Goal: Contribute content

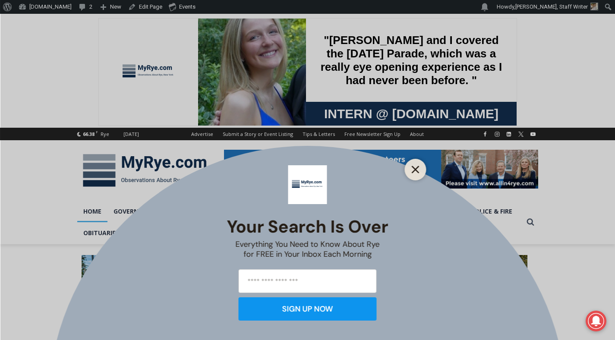
click at [418, 169] on icon "Close" at bounding box center [416, 170] width 8 height 8
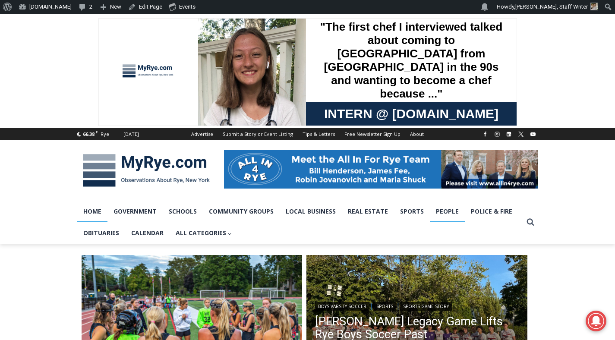
click at [431, 208] on link "People" at bounding box center [447, 212] width 35 height 22
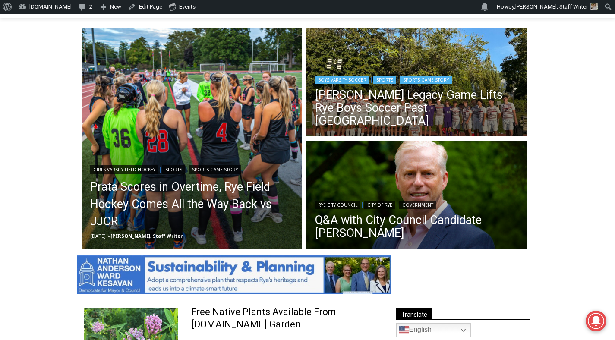
scroll to position [335, 0]
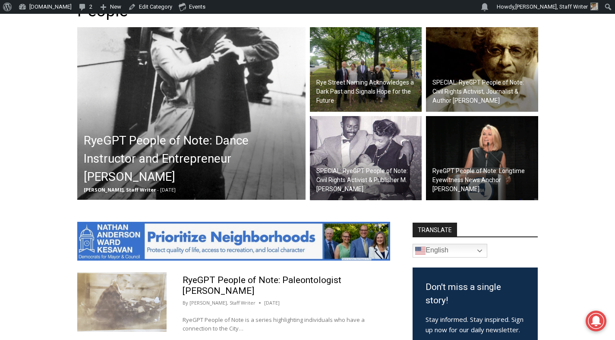
scroll to position [273, 0]
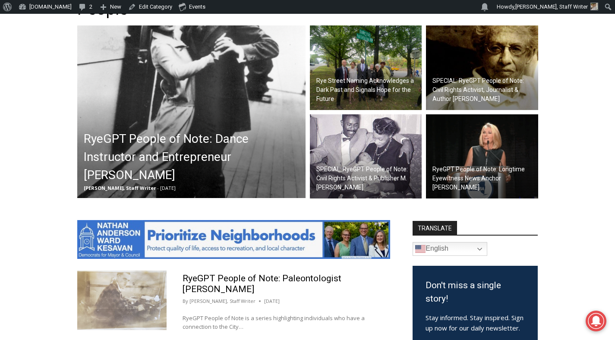
click at [157, 165] on h2 "RyeGPT People of Note: Dance Instructor and Entrepreneur [PERSON_NAME]" at bounding box center [194, 157] width 220 height 54
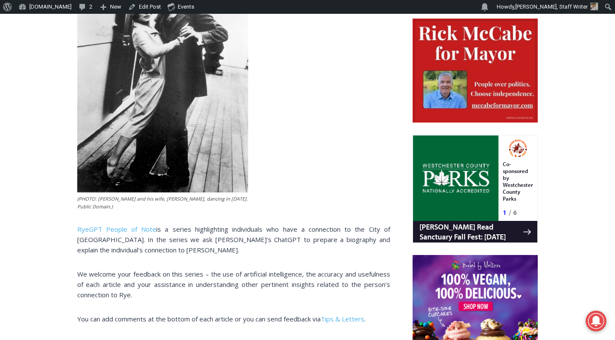
scroll to position [479, 0]
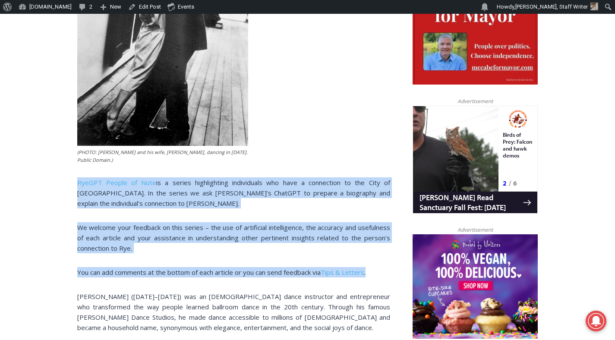
drag, startPoint x: 381, startPoint y: 266, endPoint x: 50, endPoint y: 171, distance: 344.8
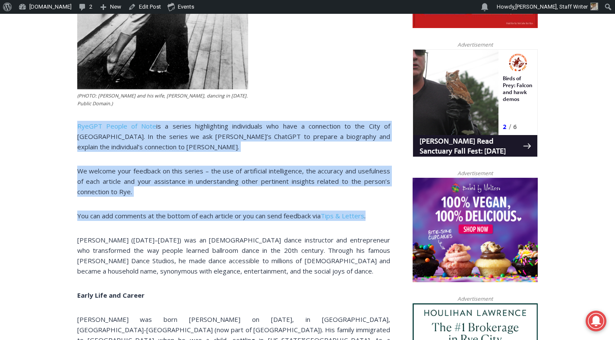
scroll to position [638, 0]
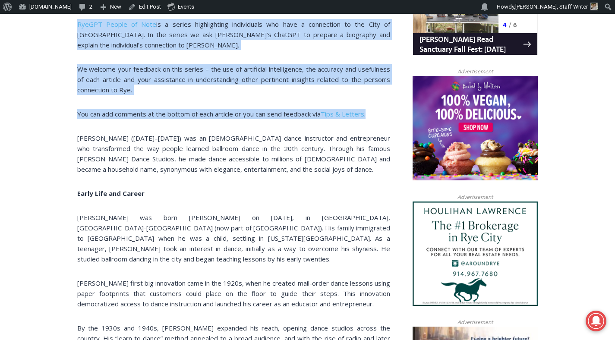
copy div "RyeGPT People of Note is a series highlighting individuals who have a connectio…"
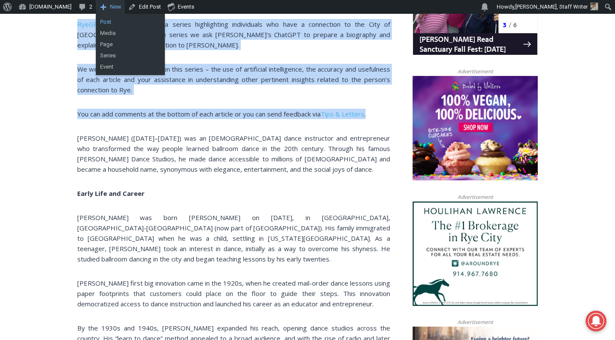
click at [98, 19] on link "Post" at bounding box center [130, 21] width 69 height 11
